Goal: Task Accomplishment & Management: Manage account settings

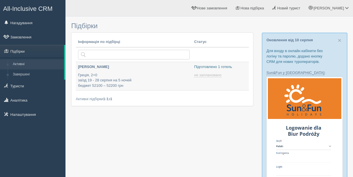
type input "[DATE] 13:20"
click at [207, 68] on p "Підготовлено 1 готель" at bounding box center [220, 66] width 52 height 5
click at [102, 14] on div "Юлія Мій профіль Моя аналітика Для туристів Допомога" at bounding box center [208, 8] width 287 height 17
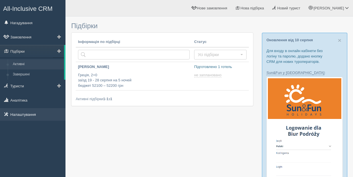
click at [16, 113] on link "Налаштування" at bounding box center [32, 114] width 65 height 13
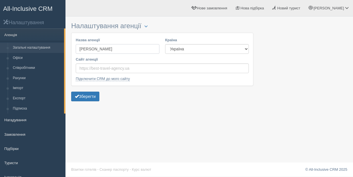
click at [103, 51] on input "YuliyaTrevel" at bounding box center [118, 49] width 84 height 10
type input "Y"
type input "iuliatour"
click at [91, 96] on button "Зберегти" at bounding box center [85, 97] width 28 height 10
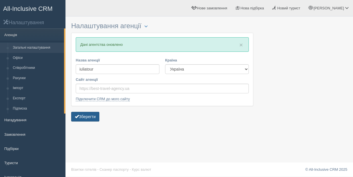
click at [85, 118] on button "Зберегти" at bounding box center [85, 117] width 28 height 10
click at [22, 47] on link "Загальні налаштування" at bounding box center [37, 48] width 54 height 10
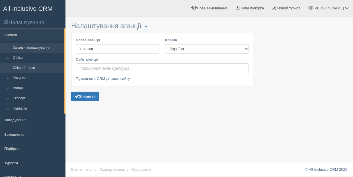
click at [22, 67] on link "Співробітники" at bounding box center [37, 68] width 54 height 10
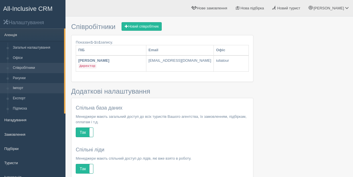
click at [21, 88] on link "Імпорт" at bounding box center [37, 88] width 54 height 10
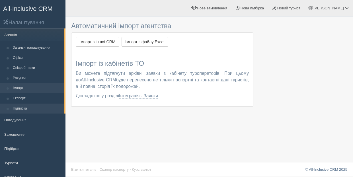
click at [20, 107] on link "Підписка" at bounding box center [37, 109] width 54 height 10
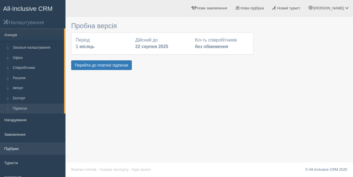
click at [17, 147] on link "Підбірки" at bounding box center [32, 148] width 65 height 13
